Goal: Information Seeking & Learning: Learn about a topic

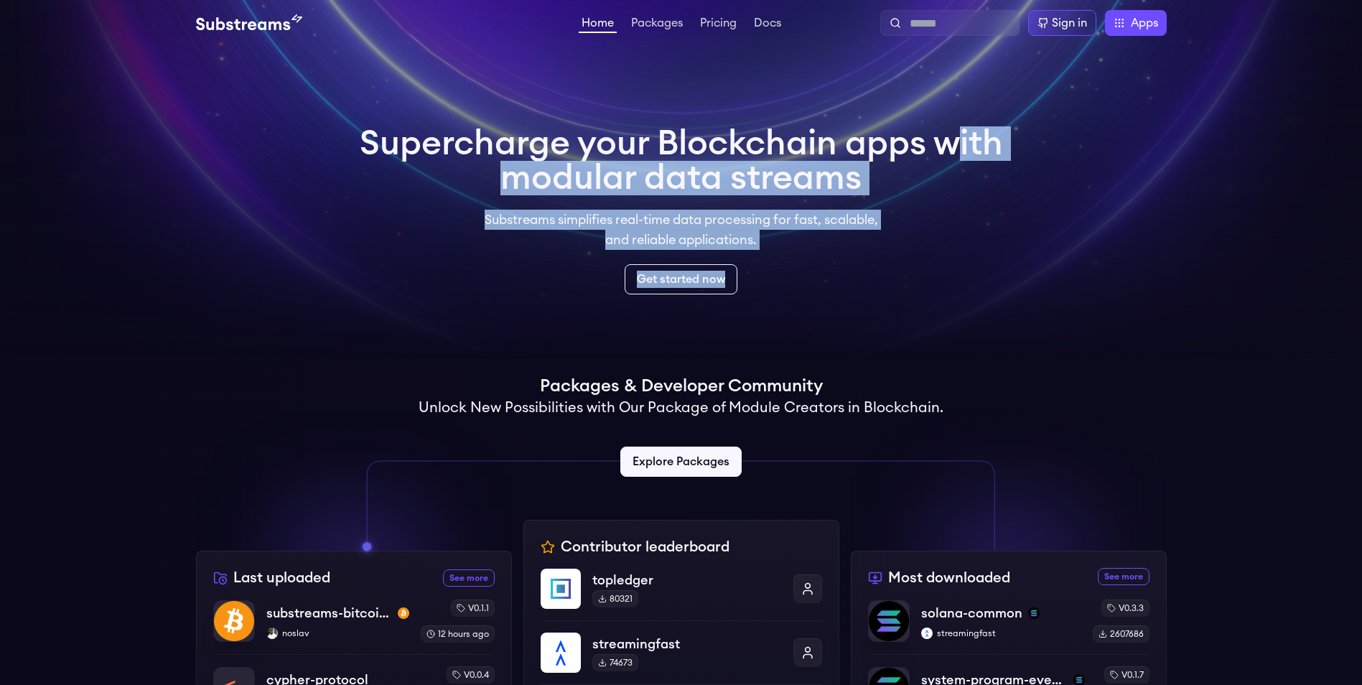
drag, startPoint x: 488, startPoint y: 190, endPoint x: 938, endPoint y: 238, distance: 452.0
click at [938, 238] on div "Supercharge your Blockchain apps with modular data streams Substreams simplifie…" at bounding box center [681, 210] width 643 height 168
drag, startPoint x: 938, startPoint y: 238, endPoint x: 894, endPoint y: 307, distance: 82.3
click at [894, 307] on video at bounding box center [681, 179] width 1362 height 359
click at [826, 317] on video at bounding box center [681, 179] width 1362 height 359
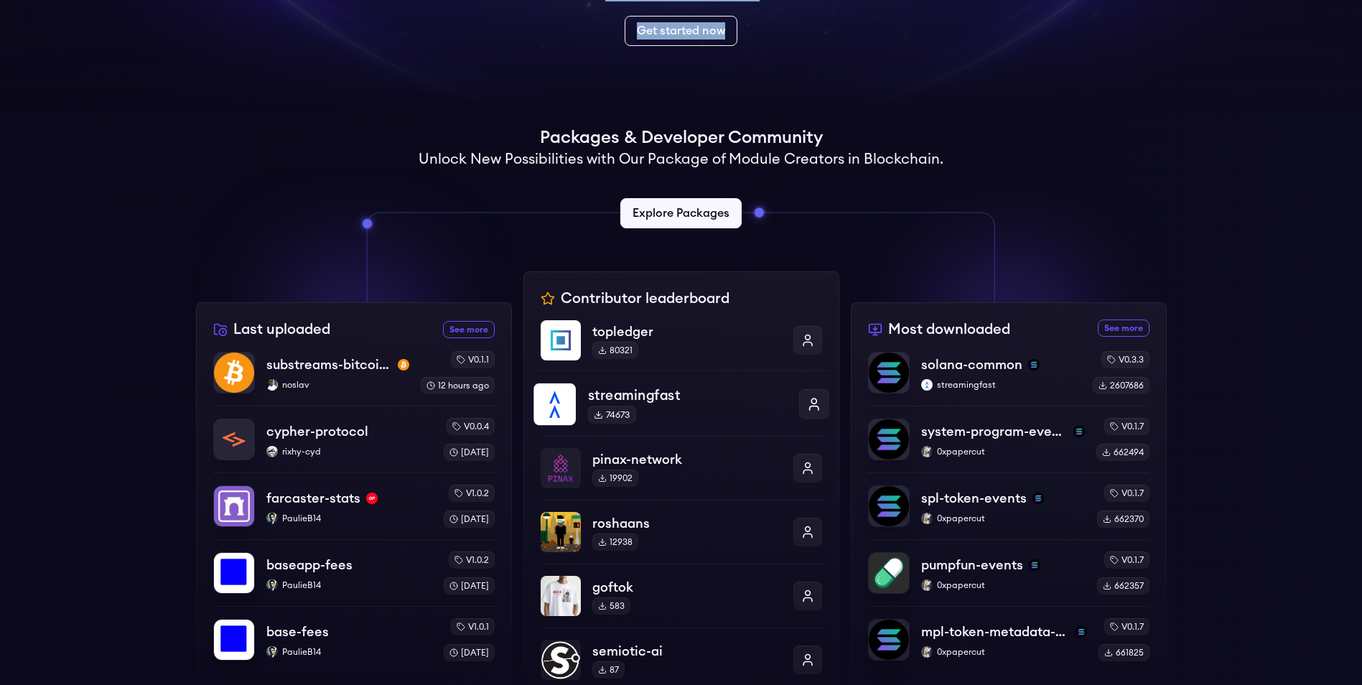
scroll to position [287, 0]
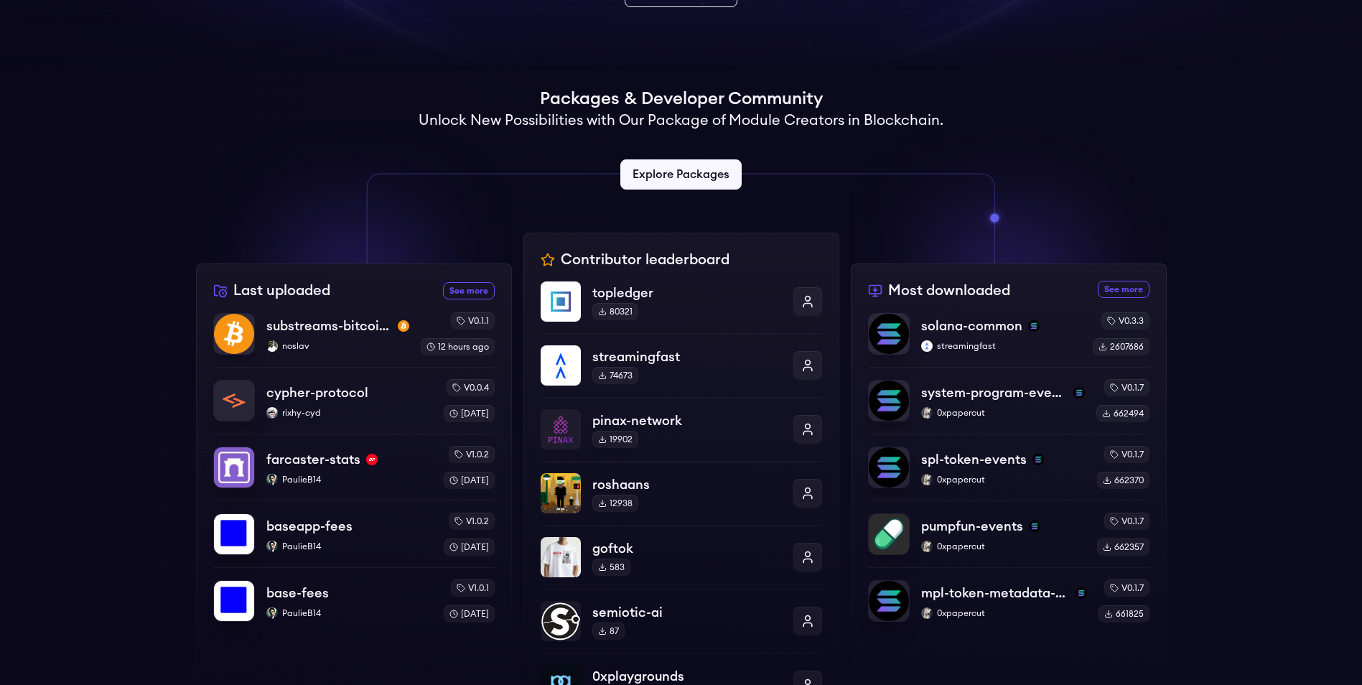
click at [150, 221] on div "Supercharge your Blockchain apps with modular data streams Substreams simplifie…" at bounding box center [681, 443] width 1362 height 1369
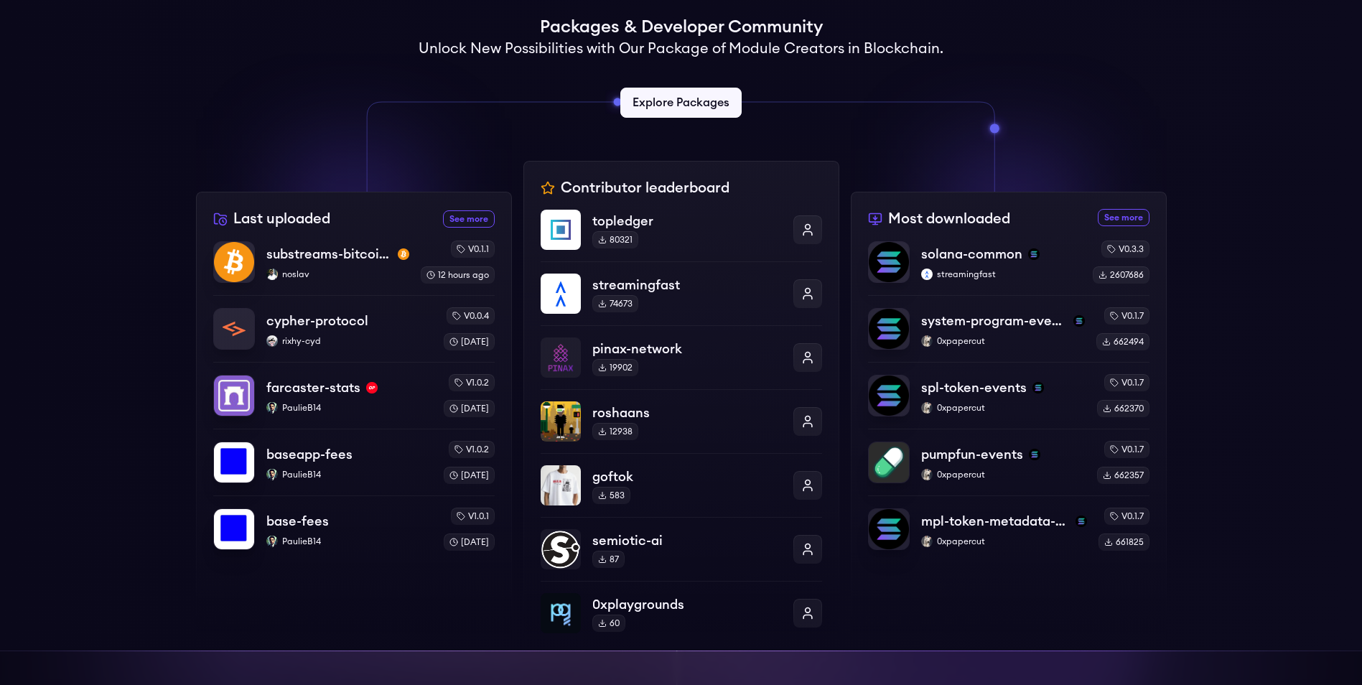
scroll to position [0, 0]
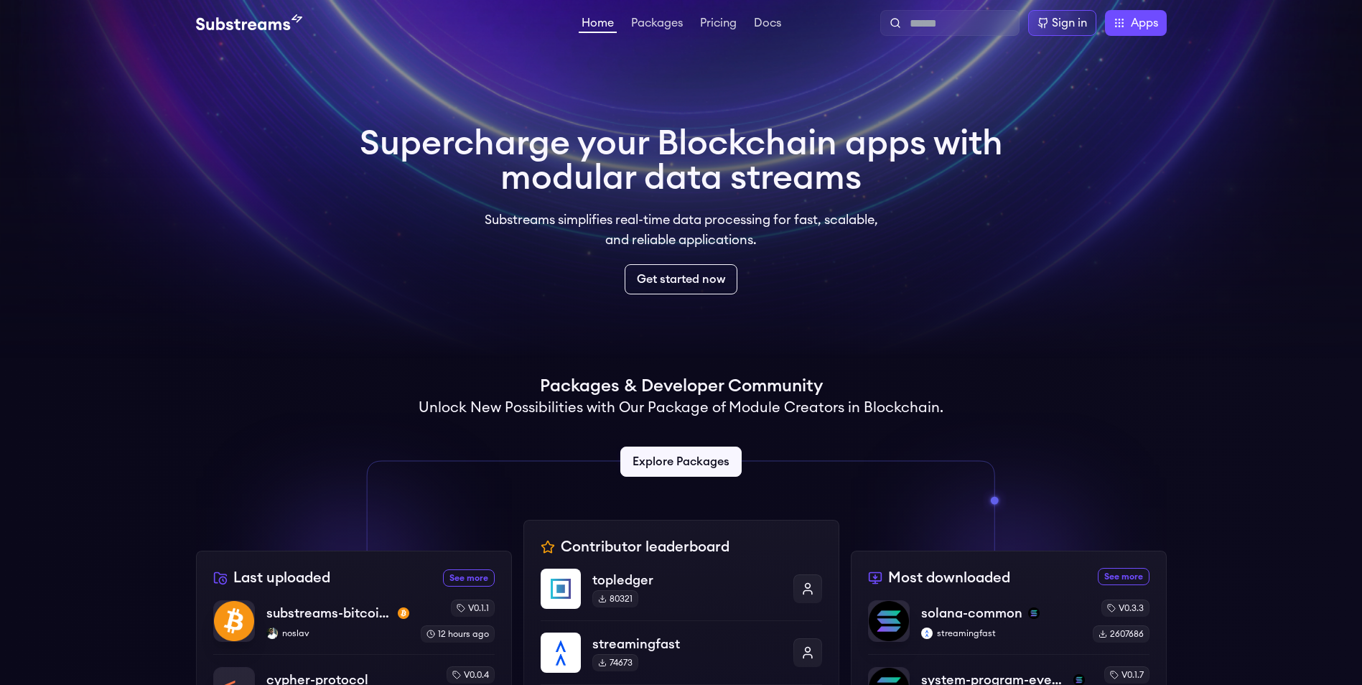
click at [661, 17] on li "Packages" at bounding box center [656, 22] width 57 height 17
click at [664, 18] on link "Packages" at bounding box center [656, 24] width 57 height 14
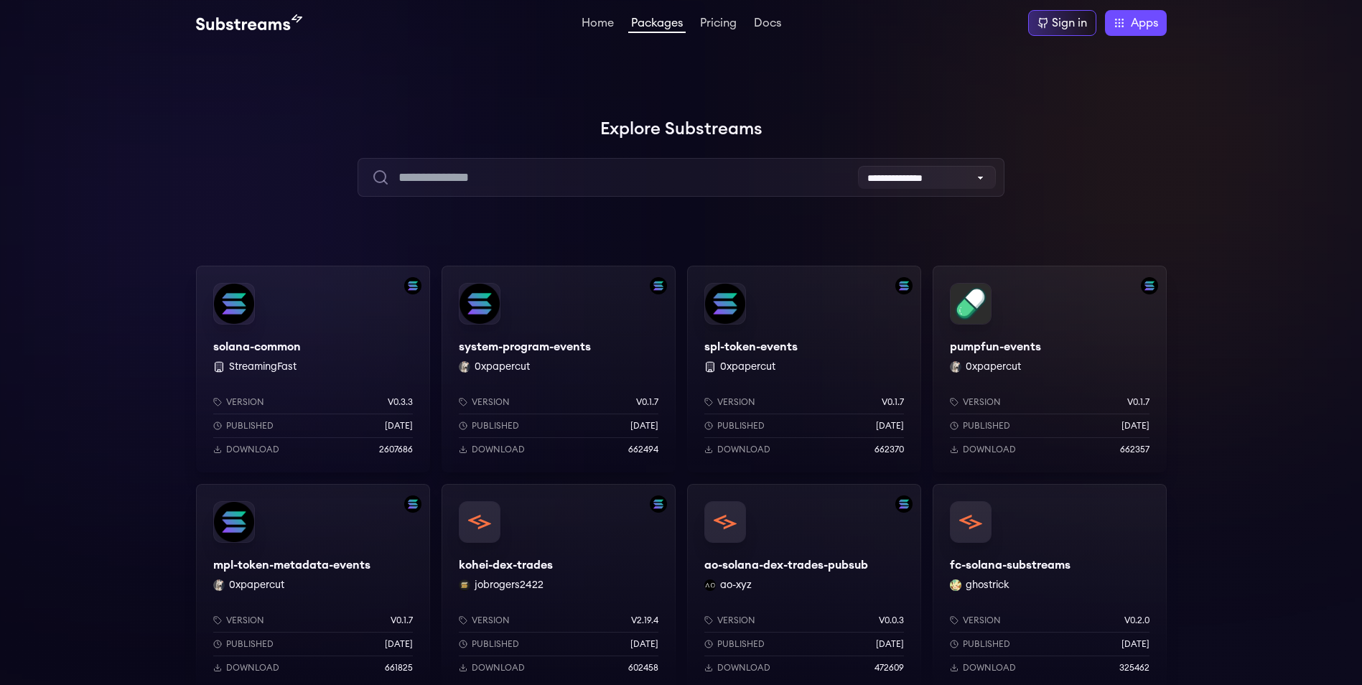
click at [1253, 167] on div at bounding box center [1146, 143] width 431 height 431
